Goal: Information Seeking & Learning: Learn about a topic

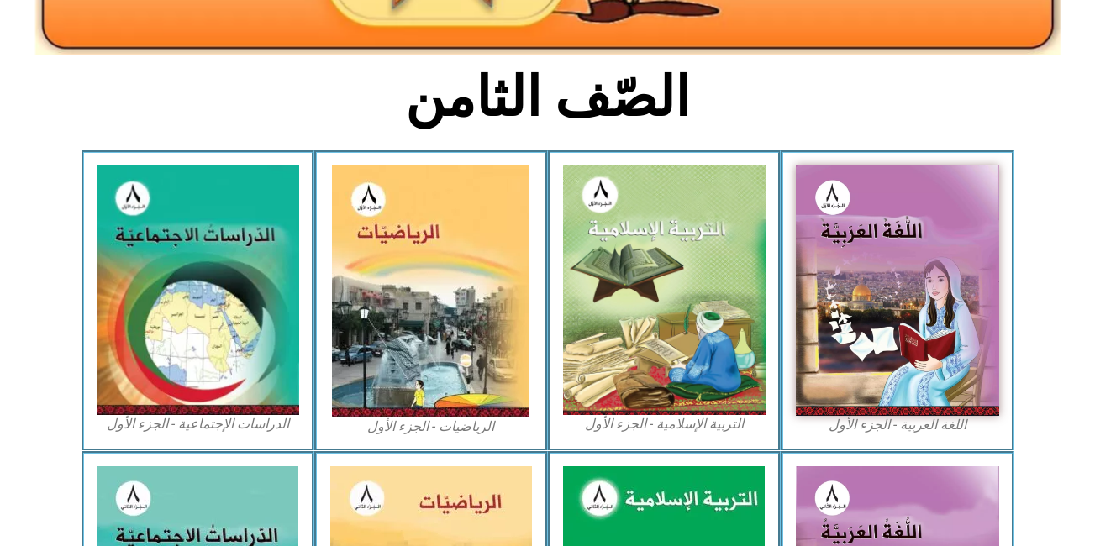
scroll to position [436, 0]
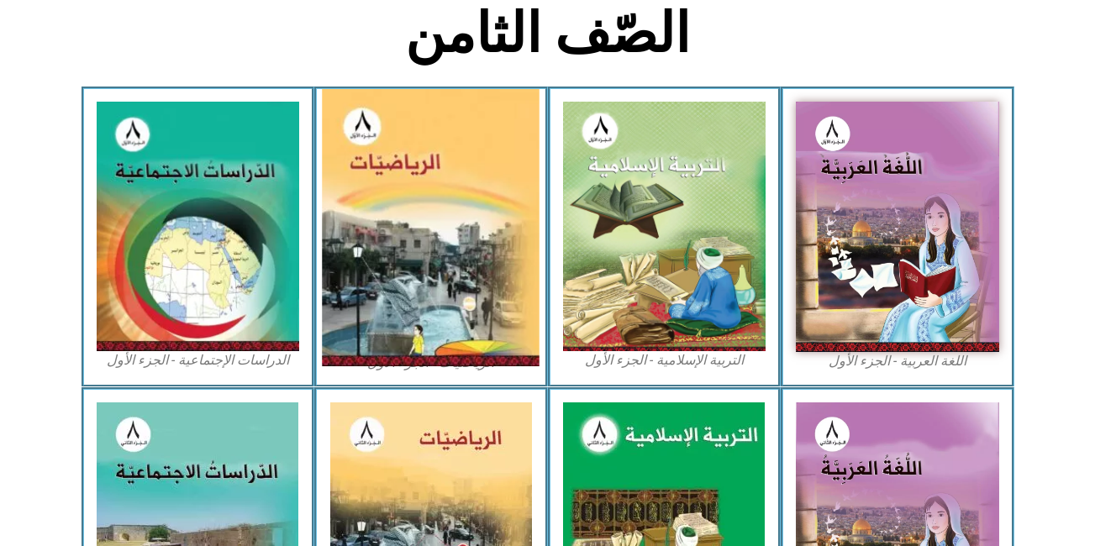
click at [332, 191] on img at bounding box center [432, 227] width 218 height 277
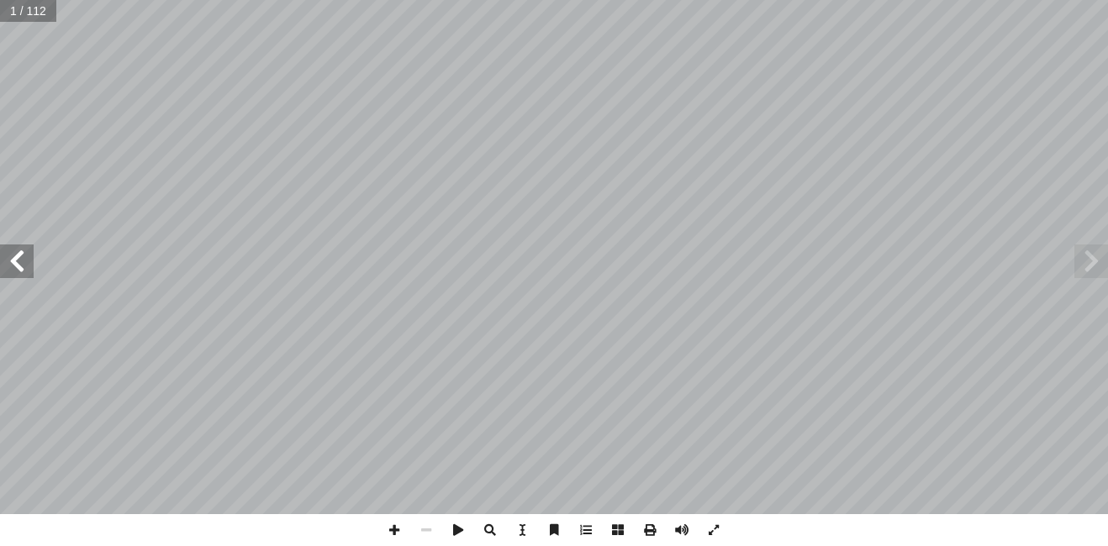
click at [24, 257] on span at bounding box center [17, 262] width 34 height 34
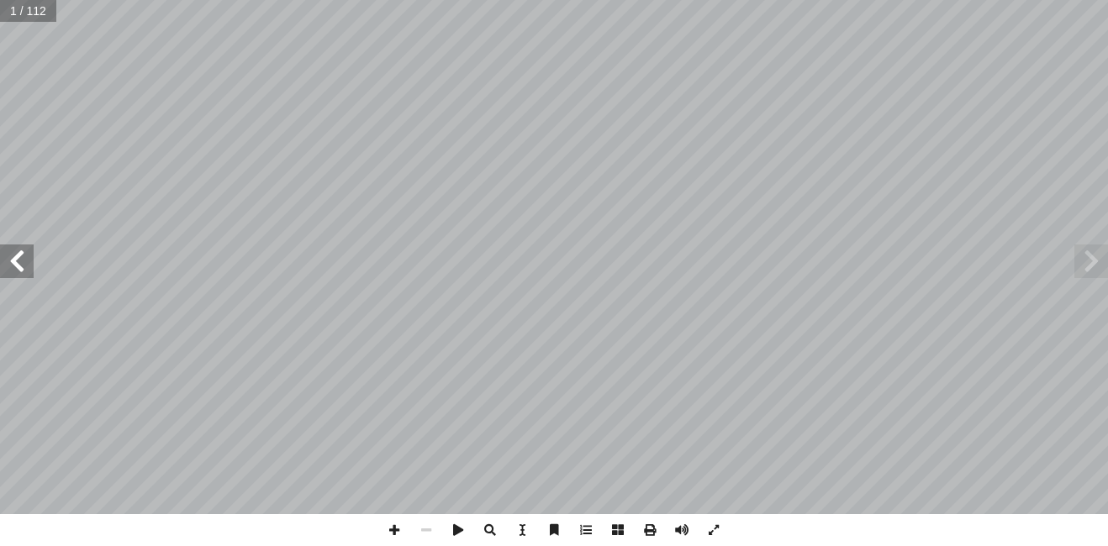
click at [24, 257] on span at bounding box center [17, 262] width 34 height 34
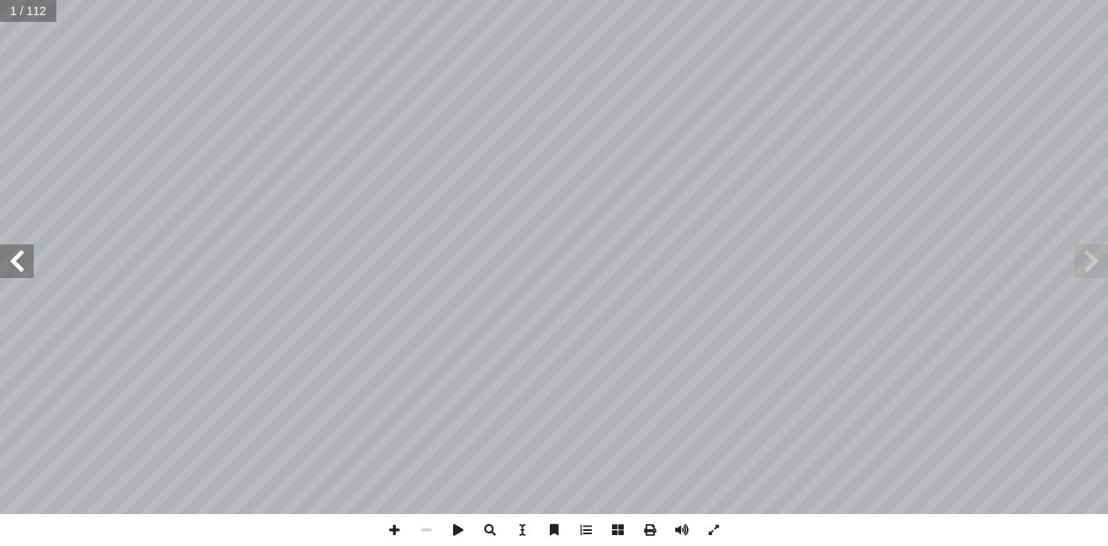
click at [24, 257] on span at bounding box center [17, 262] width 34 height 34
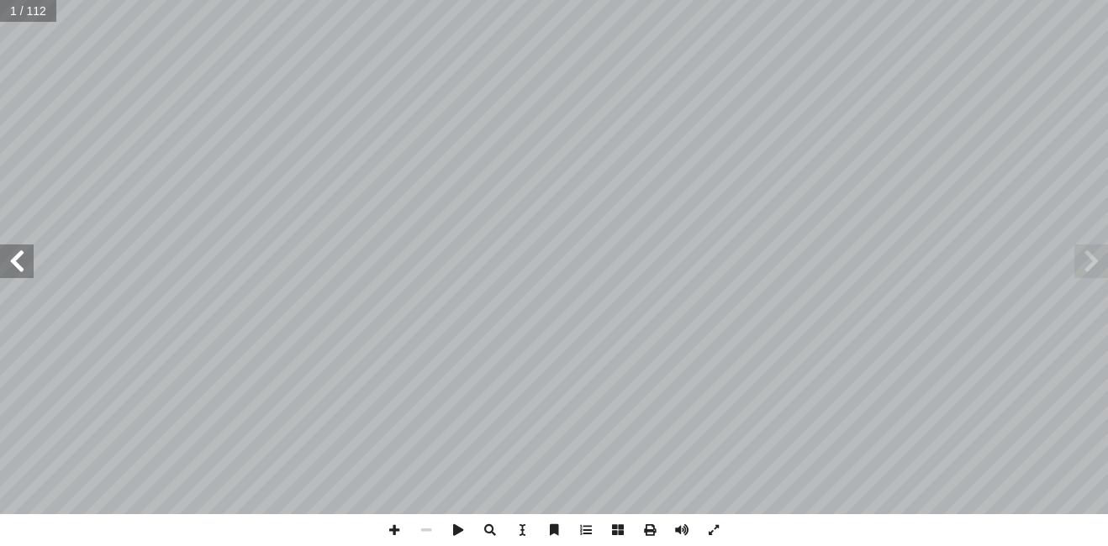
click at [24, 257] on span at bounding box center [17, 262] width 34 height 34
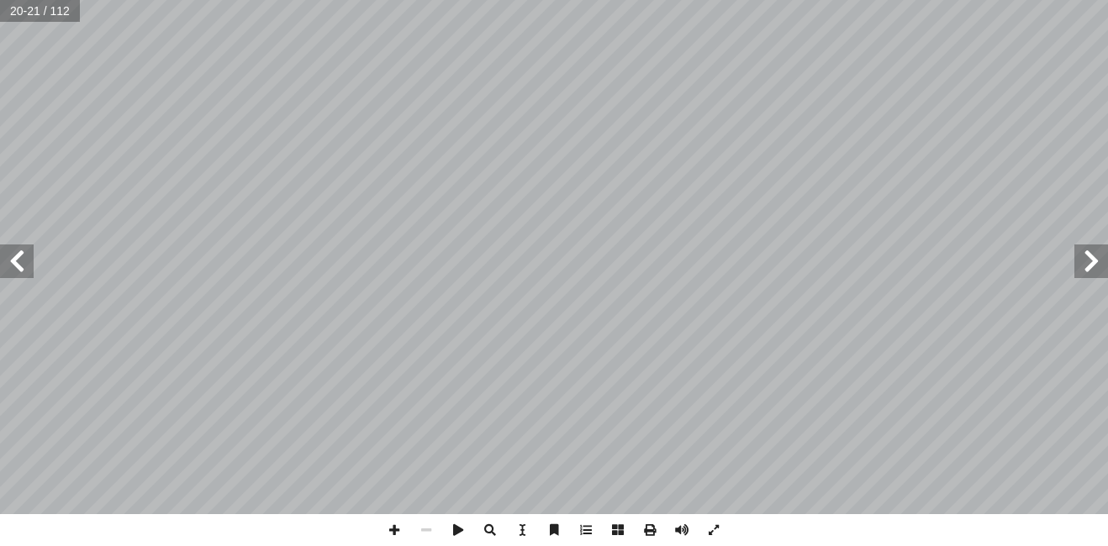
click at [24, 257] on span at bounding box center [17, 262] width 34 height 34
click at [1095, 268] on span at bounding box center [1091, 262] width 34 height 34
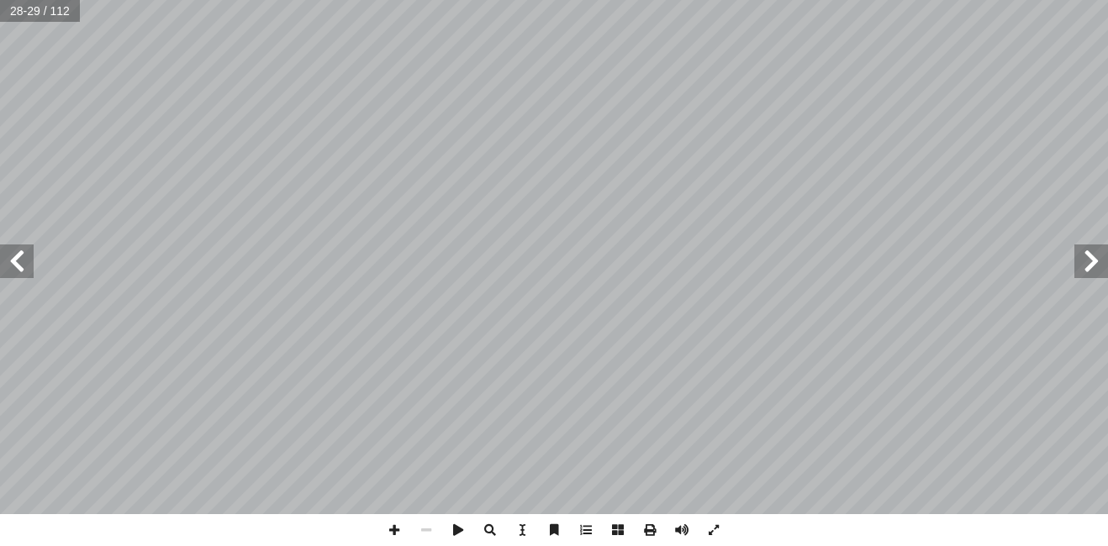
click at [1095, 268] on span at bounding box center [1091, 262] width 34 height 34
click at [386, 519] on span at bounding box center [394, 531] width 32 height 32
click at [440, 525] on span at bounding box center [426, 531] width 32 height 32
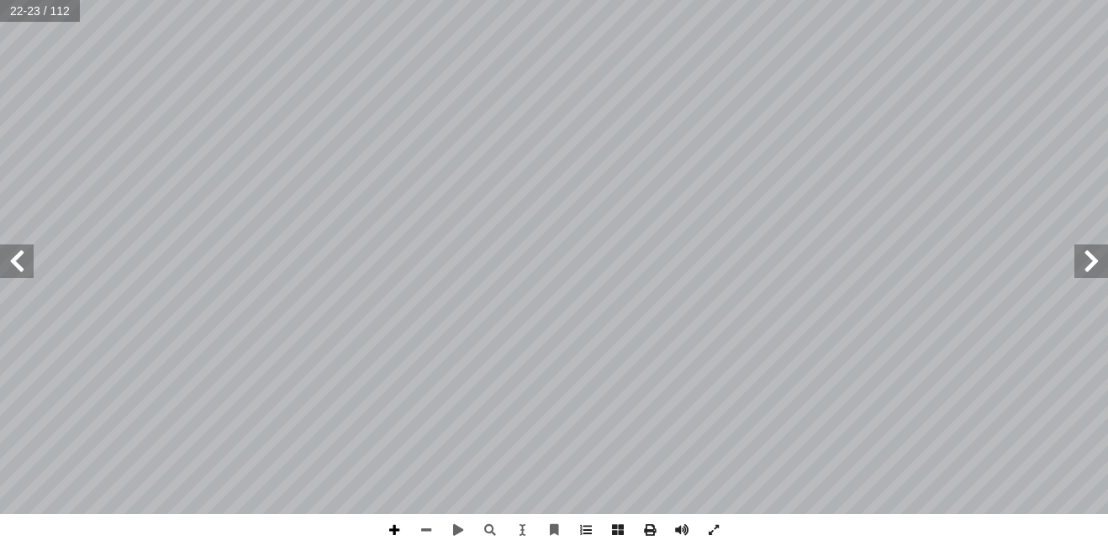
click at [388, 529] on span at bounding box center [394, 531] width 32 height 32
